Goal: Use online tool/utility: Utilize a website feature to perform a specific function

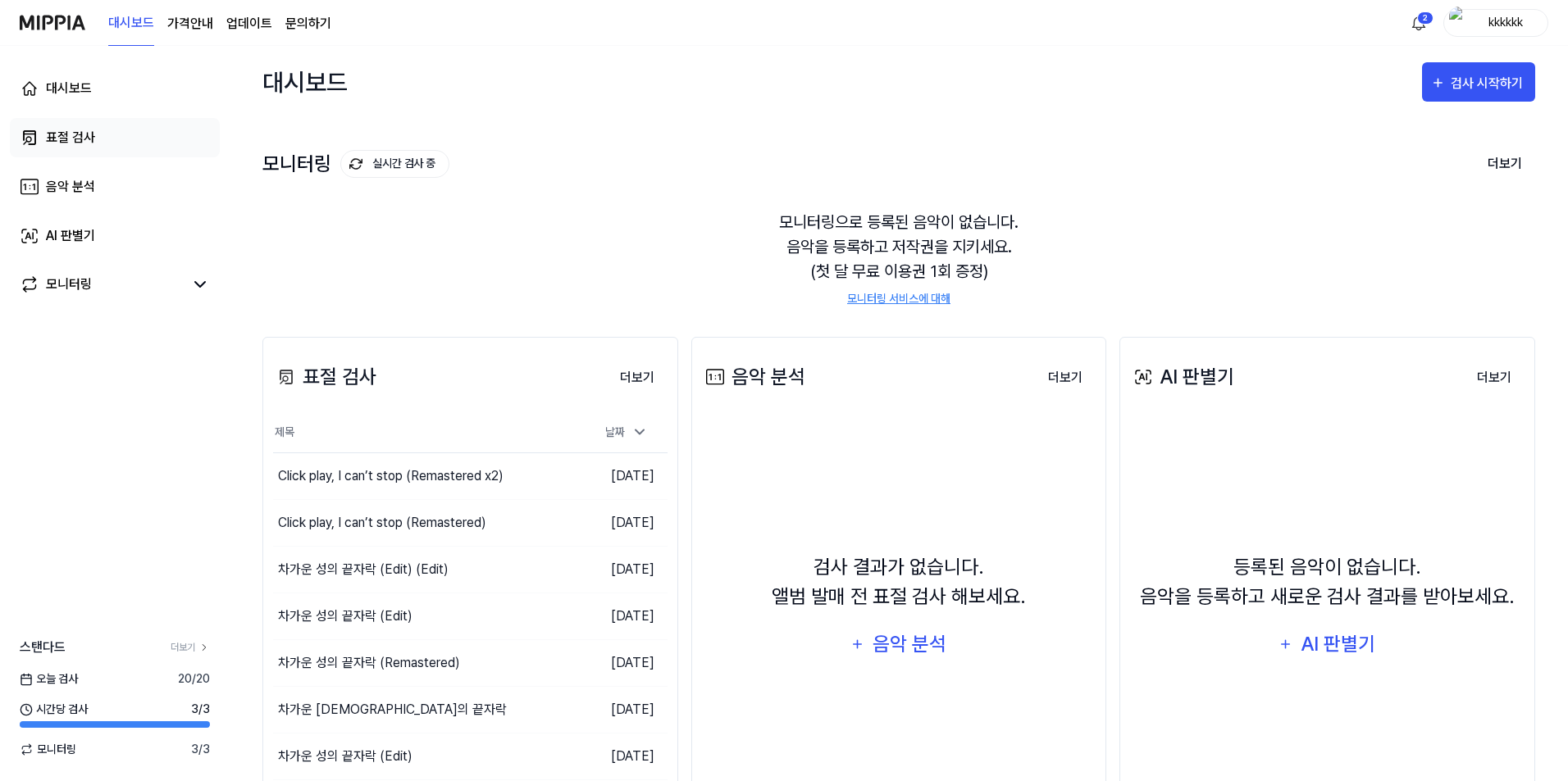
click at [105, 142] on link "표절 검사" at bounding box center [115, 138] width 210 height 39
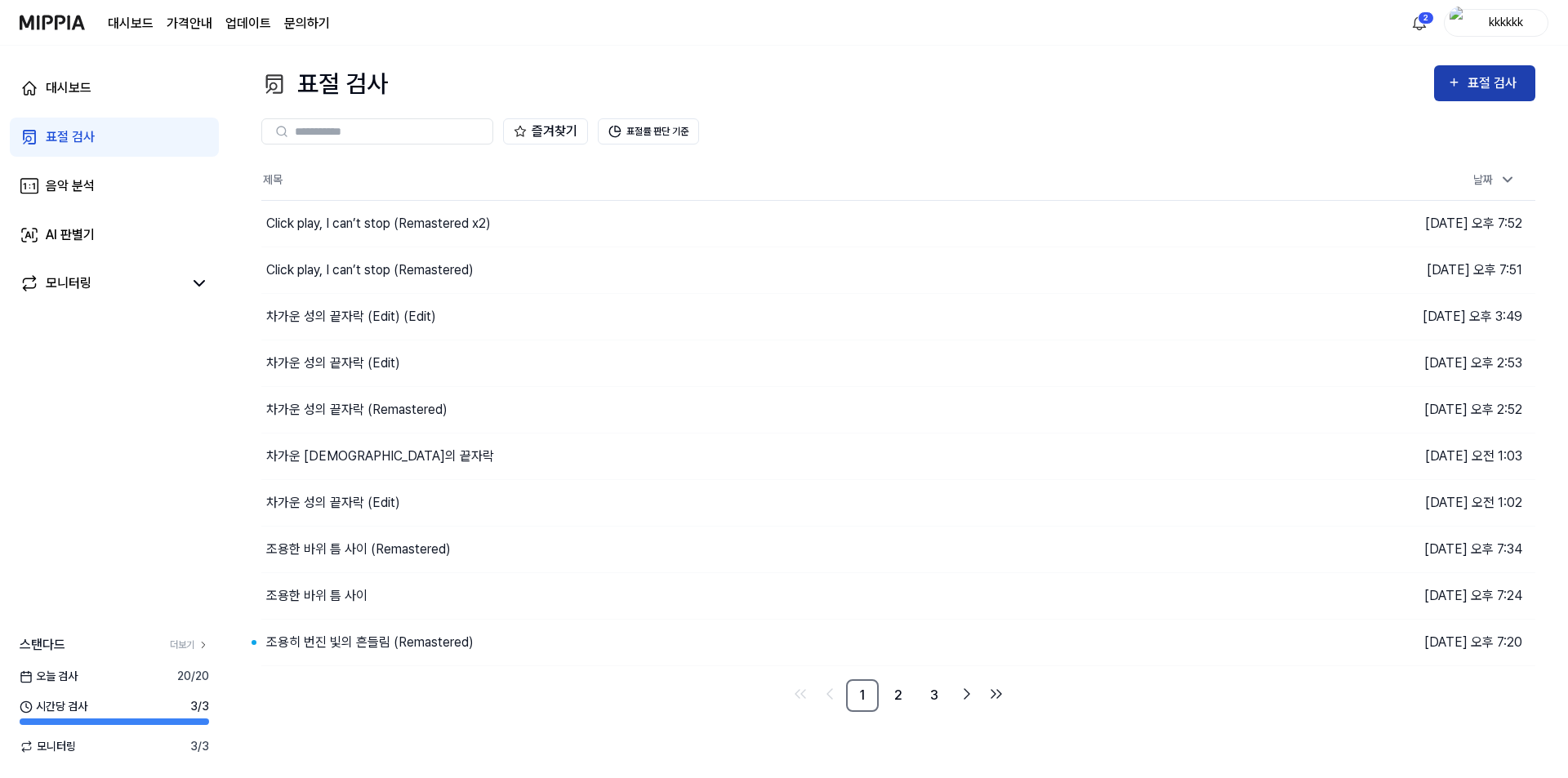
click at [1503, 96] on button "표절 검사" at bounding box center [1485, 83] width 101 height 36
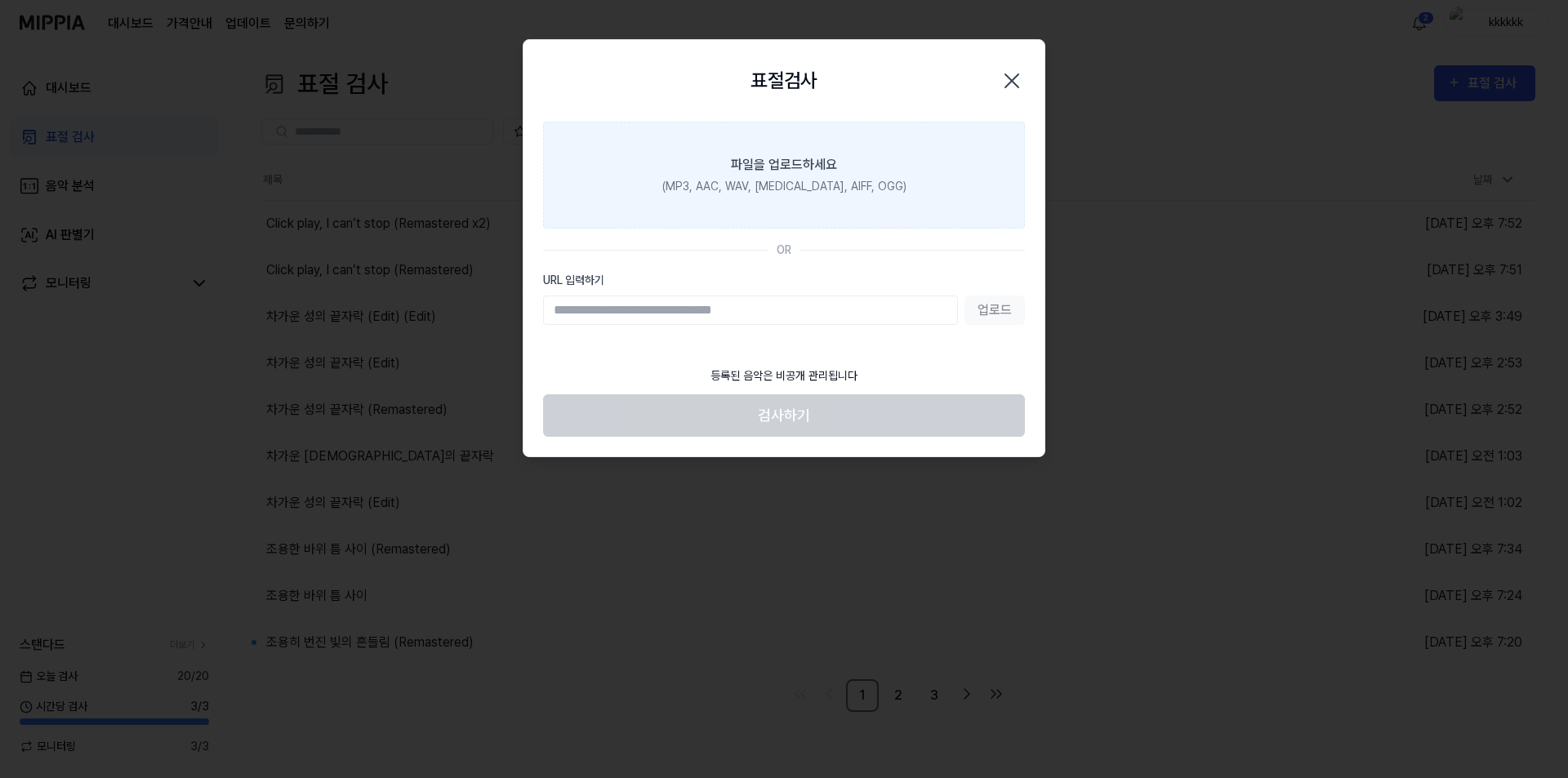
click at [792, 184] on div "(MP3, AAC, WAV, [MEDICAL_DATA], AIFF, OGG)" at bounding box center [784, 186] width 244 height 17
click at [0, 0] on input "파일을 업로드하세요 (MP3, AAC, WAV, [MEDICAL_DATA], AIFF, OGG)" at bounding box center [0, 0] width 0 height 0
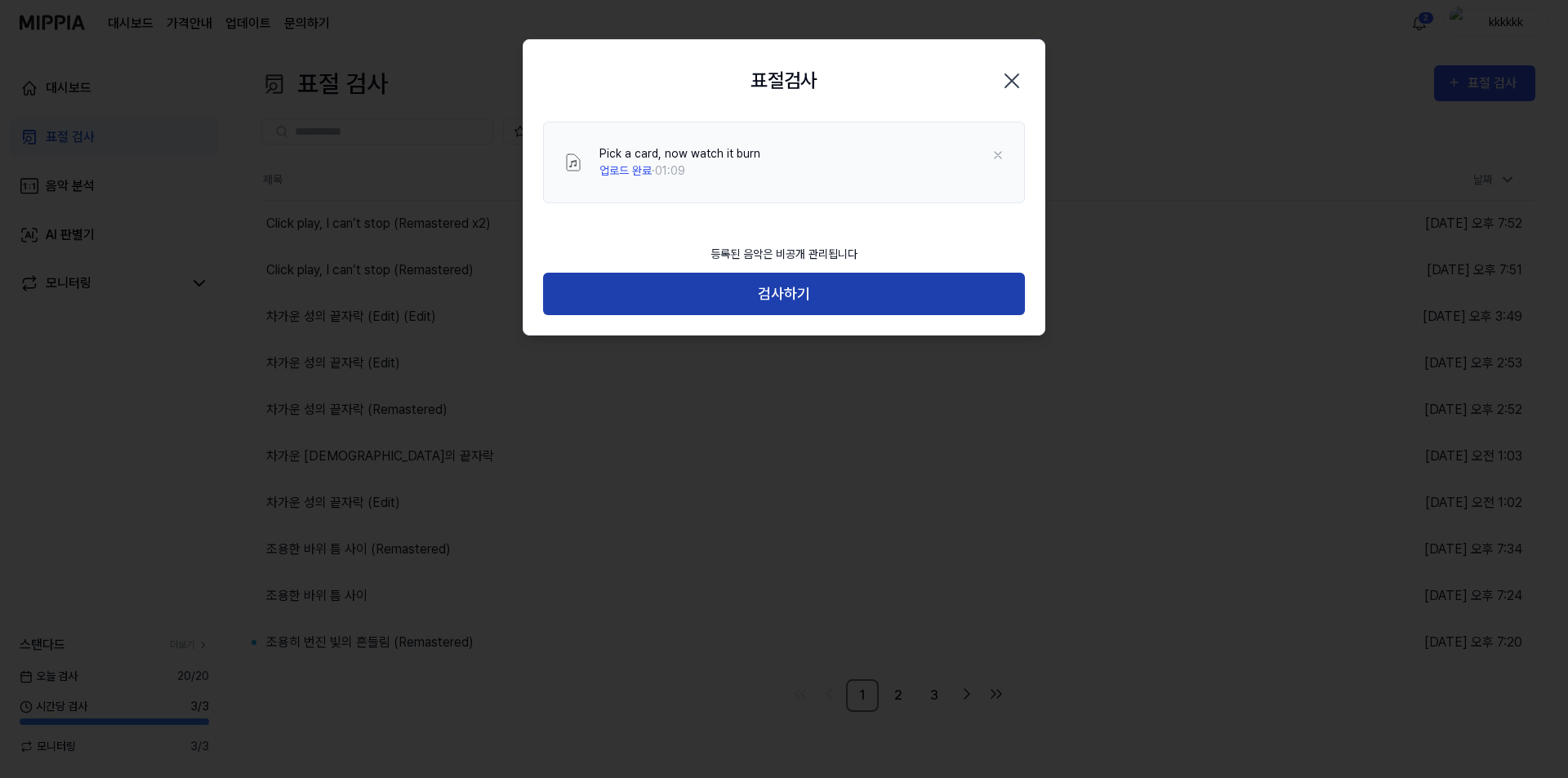
click at [785, 293] on button "검사하기" at bounding box center [784, 295] width 482 height 43
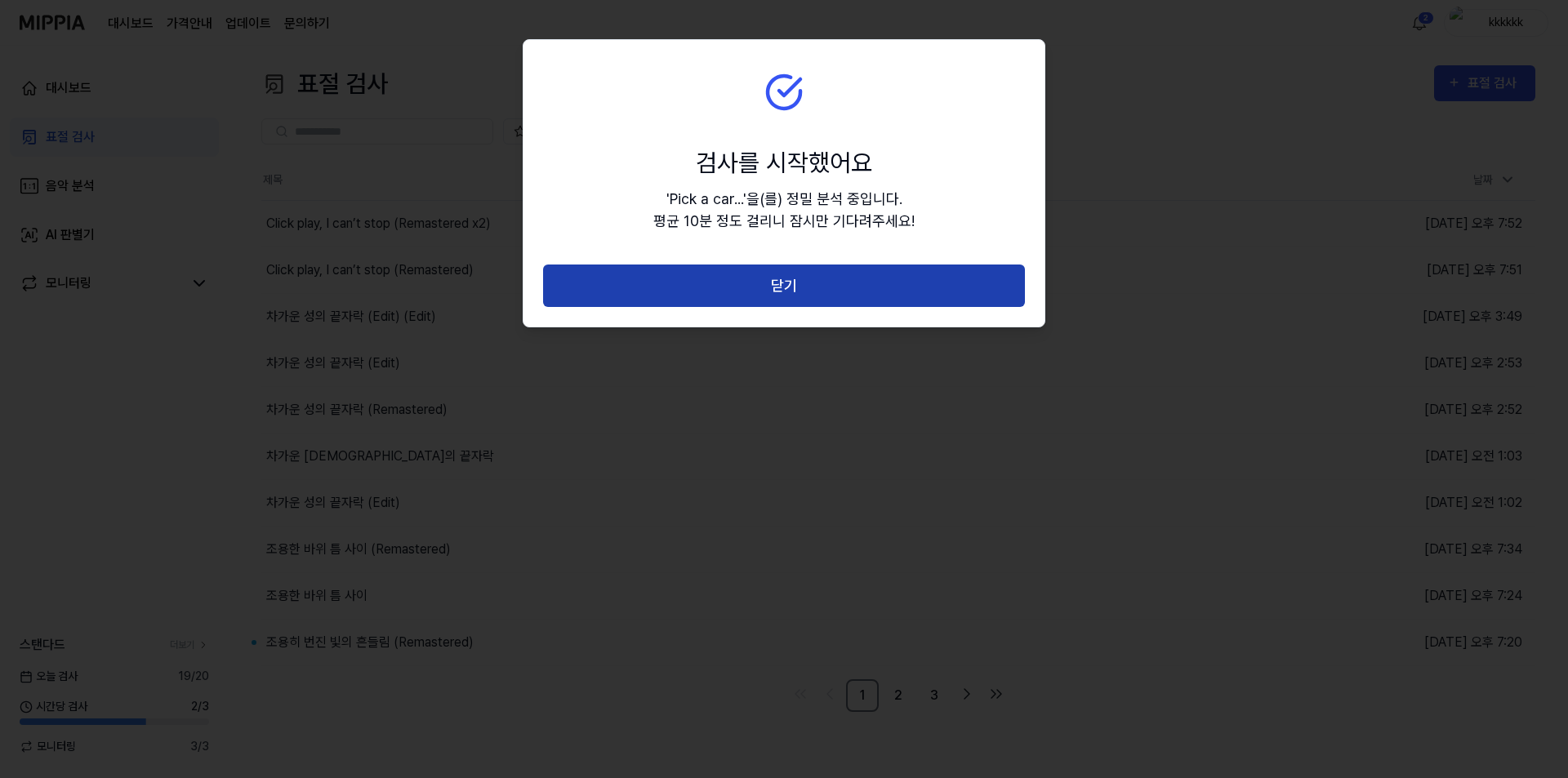
click at [787, 273] on button "닫기" at bounding box center [784, 286] width 482 height 43
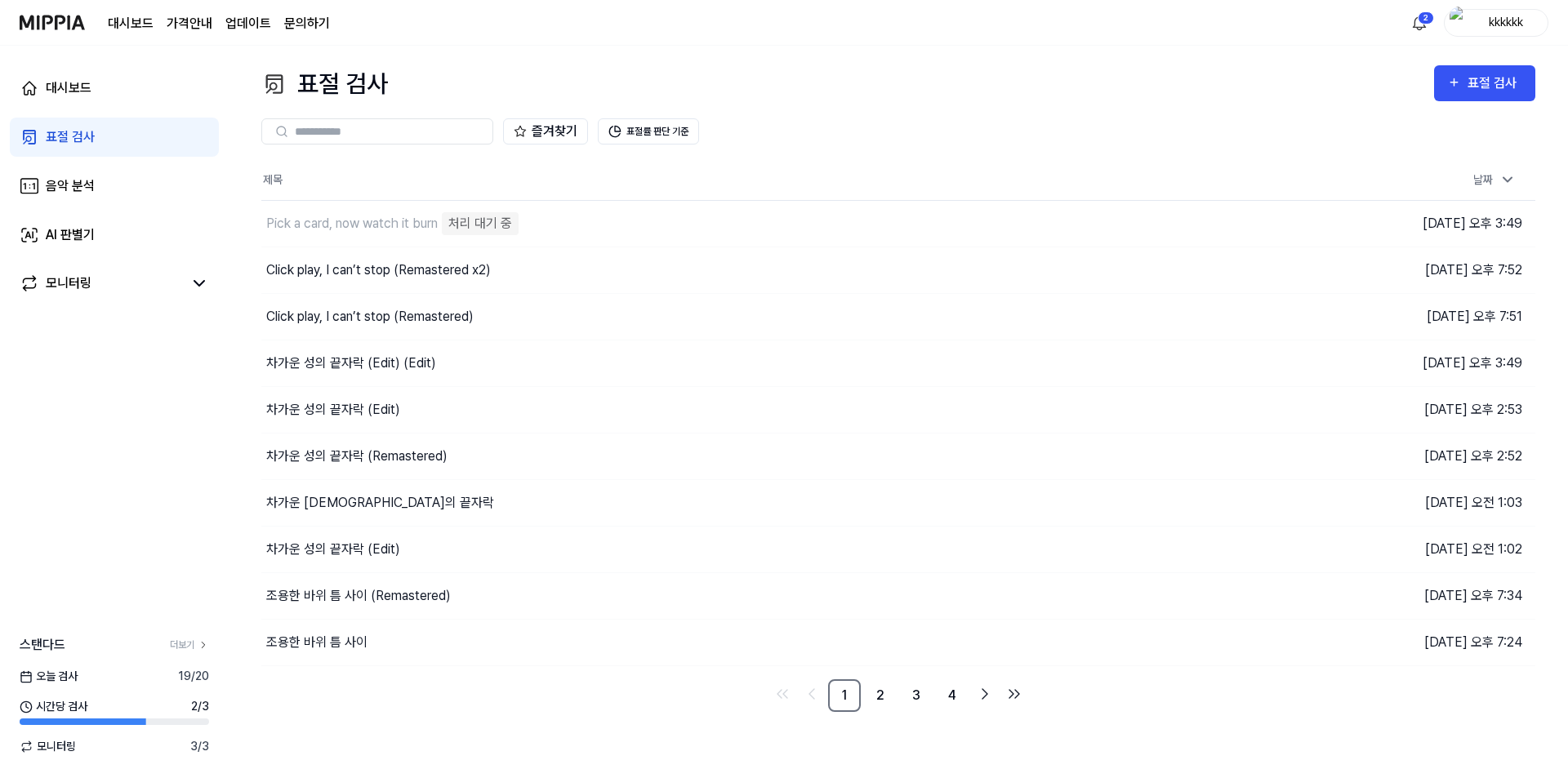
click at [1154, 113] on div "즐겨찾기 표절률 판단 기준" at bounding box center [898, 131] width 1273 height 59
click at [1100, 110] on div "즐겨찾기 표절률 판단 기준" at bounding box center [898, 131] width 1273 height 59
click at [1090, 219] on button "이동하기" at bounding box center [1115, 223] width 59 height 26
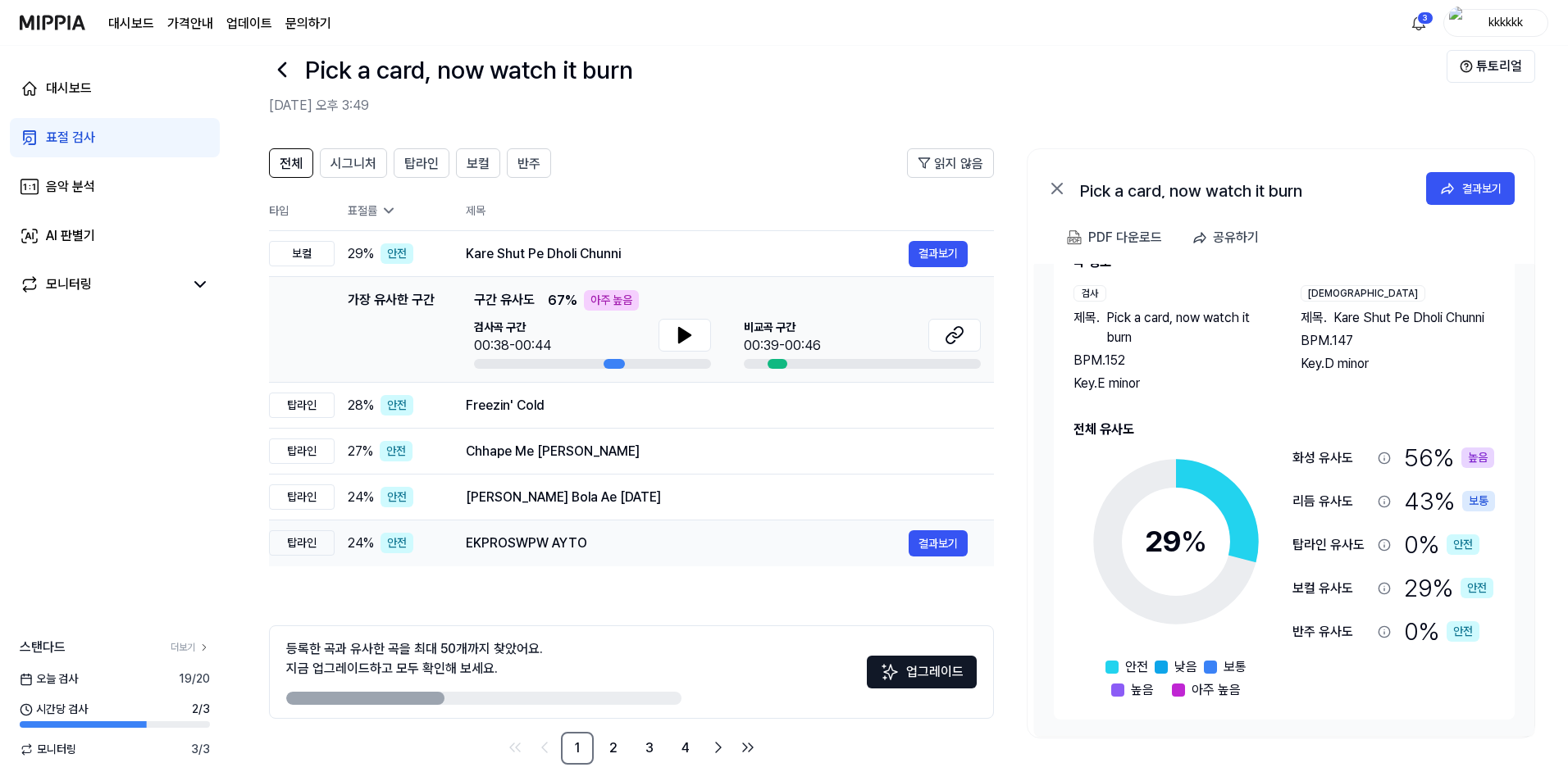
scroll to position [45, 0]
